Goal: Check status: Check status

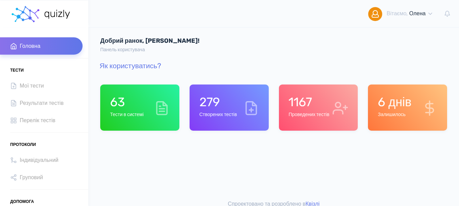
click at [304, 117] on h6 "Проведених тестів" at bounding box center [308, 115] width 41 height 6
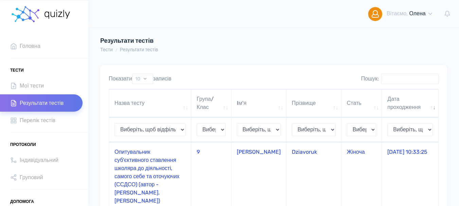
click at [138, 169] on td "Опитувальник суб'єктивного ставлення школяра до діяльності, самого себе та оточ…" at bounding box center [150, 176] width 82 height 68
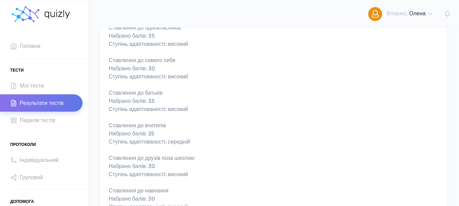
scroll to position [170, 0]
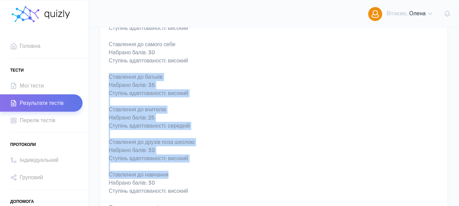
drag, startPoint x: 109, startPoint y: 76, endPoint x: 216, endPoint y: 176, distance: 146.2
click at [216, 176] on div "Ставлення до однокласників Набрано балів: 35 Ступінь адаптованості: високий Ста…" at bounding box center [274, 150] width 330 height 285
drag, startPoint x: 267, startPoint y: 137, endPoint x: 242, endPoint y: 126, distance: 27.4
click at [267, 137] on div "Ставлення до однокласників Набрано балів: 35 Ступінь адаптованості: високий Ста…" at bounding box center [274, 150] width 330 height 285
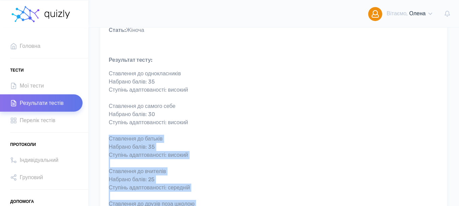
scroll to position [102, 0]
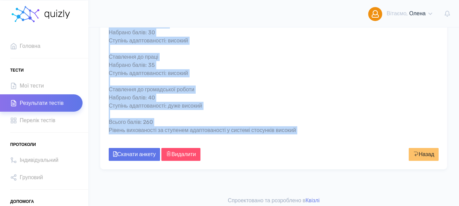
scroll to position [324, 0]
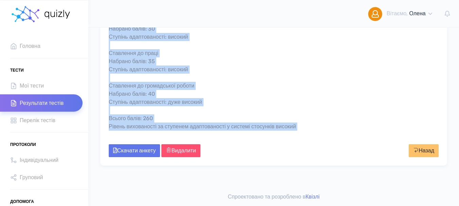
drag, startPoint x: 109, startPoint y: 76, endPoint x: 322, endPoint y: 133, distance: 221.1
copy div "Ім'я: Anna Прізвище: Dziavoruk Стать: Жiноча Дата проведення: 03.09.2025 10:33:…"
